Goal: Use online tool/utility: Use online tool/utility

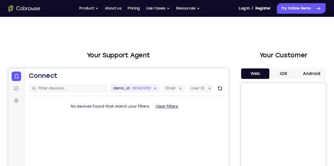
click at [272, 75] on button "iOS" at bounding box center [283, 74] width 28 height 11
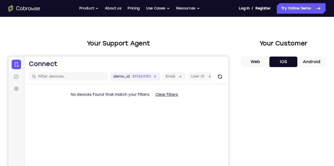
scroll to position [12, 0]
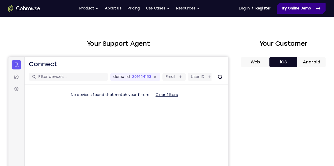
click at [278, 12] on link "Try Online Demo" at bounding box center [300, 8] width 49 height 11
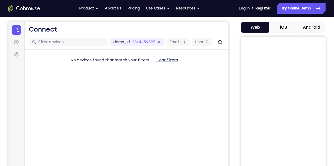
scroll to position [44, 0]
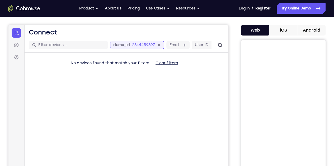
click at [132, 48] on input "2844459897" at bounding box center [143, 44] width 23 height 5
click at [77, 53] on div "6-digit code Code entry" at bounding box center [127, 53] width 204 height 0
click at [276, 27] on button "iOS" at bounding box center [283, 30] width 28 height 11
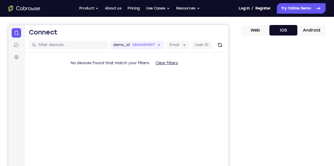
click at [251, 31] on button "Web" at bounding box center [255, 30] width 28 height 11
